Goal: Information Seeking & Learning: Learn about a topic

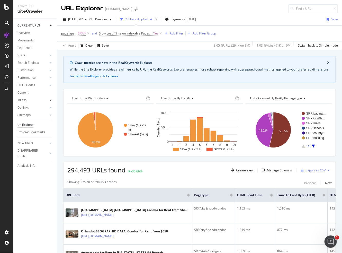
click at [50, 99] on icon at bounding box center [51, 99] width 2 height 3
click at [26, 116] on div "Segments" at bounding box center [27, 114] width 14 height 5
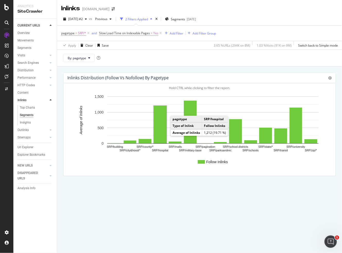
click at [159, 129] on rect "A chart." at bounding box center [160, 125] width 13 height 38
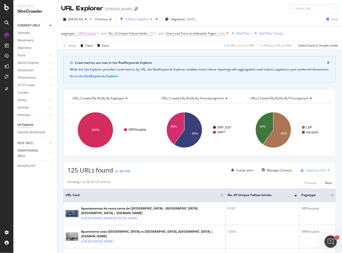
click at [229, 34] on icon at bounding box center [227, 33] width 4 height 5
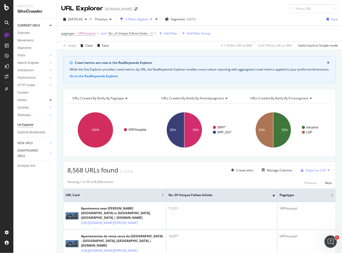
click at [51, 100] on icon at bounding box center [51, 99] width 2 height 3
click at [27, 123] on div "Insights" at bounding box center [25, 122] width 11 height 5
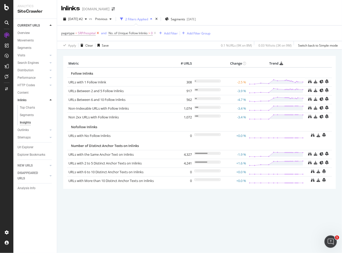
click at [98, 33] on icon at bounding box center [98, 33] width 4 height 5
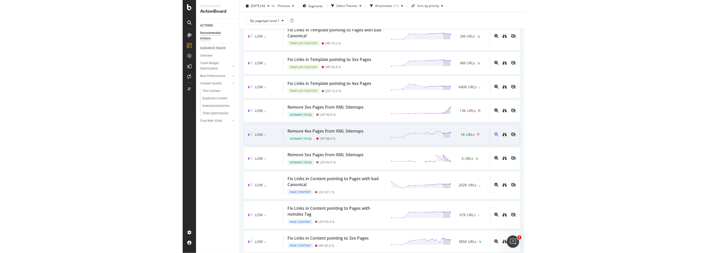
scroll to position [488, 0]
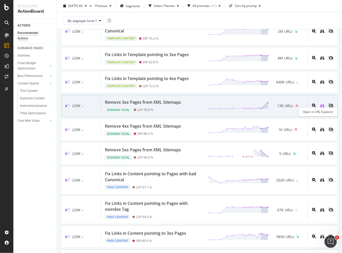
click at [320, 103] on icon "binoculars" at bounding box center [322, 105] width 4 height 4
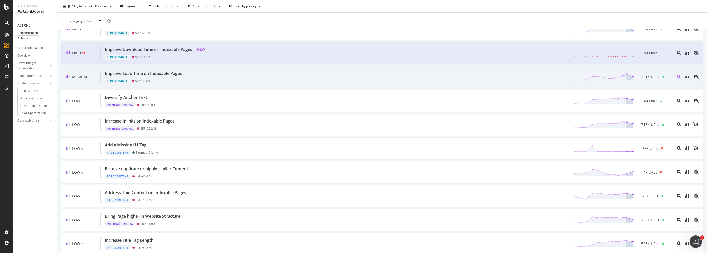
scroll to position [0, 0]
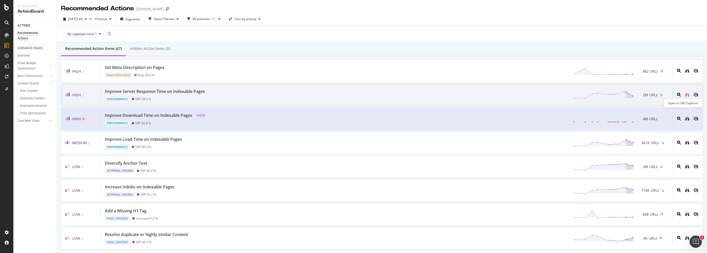
click at [342, 93] on icon "binoculars" at bounding box center [687, 95] width 4 height 4
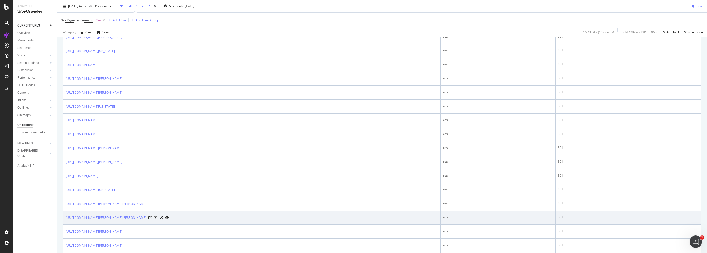
scroll to position [458, 0]
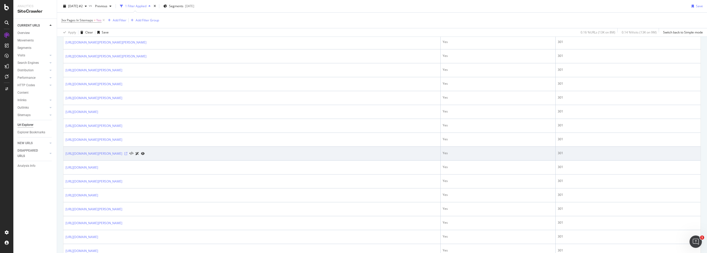
click at [127, 152] on icon at bounding box center [125, 153] width 3 height 3
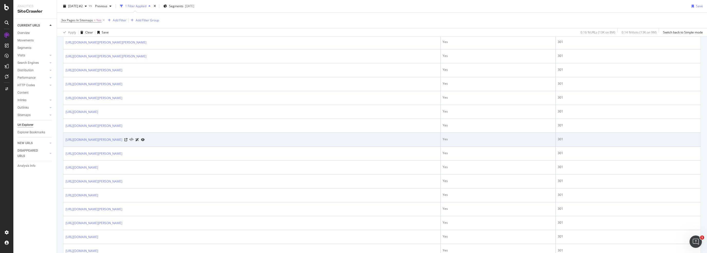
scroll to position [483, 0]
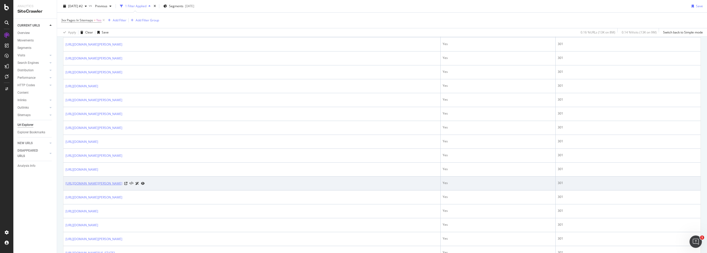
click at [86, 181] on link "https://www.apartments.com/townhomes/st-johns-fl/" at bounding box center [94, 183] width 57 height 5
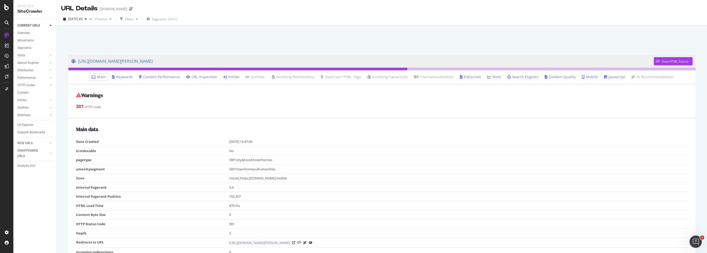
click at [233, 76] on link "Inlinks" at bounding box center [231, 76] width 16 height 5
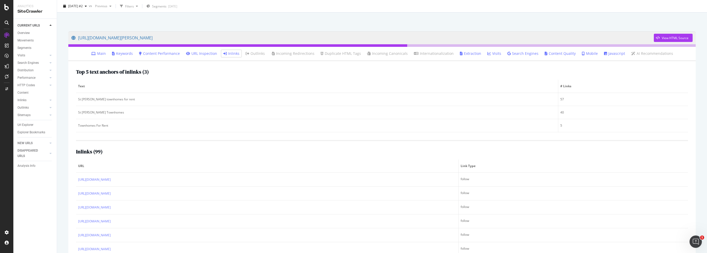
scroll to position [71, 0]
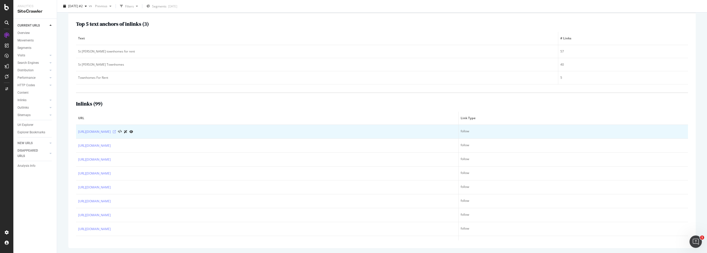
click at [116, 131] on icon at bounding box center [114, 131] width 3 height 3
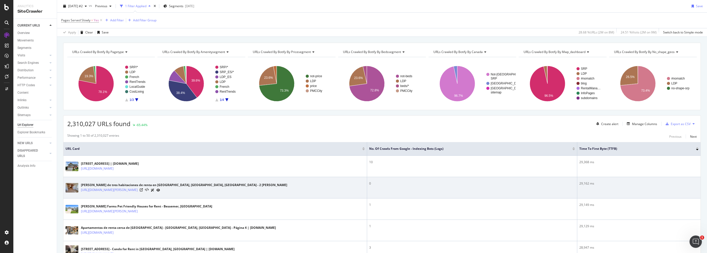
scroll to position [51, 0]
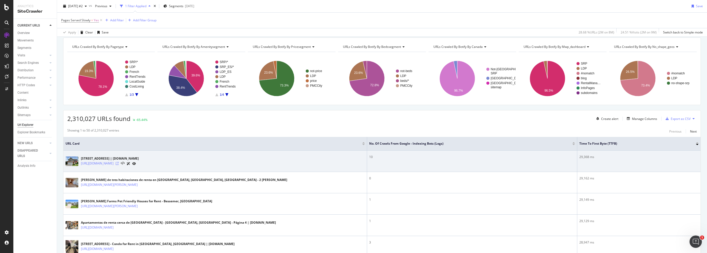
click at [119, 162] on icon at bounding box center [117, 163] width 3 height 3
